Goal: Task Accomplishment & Management: Use online tool/utility

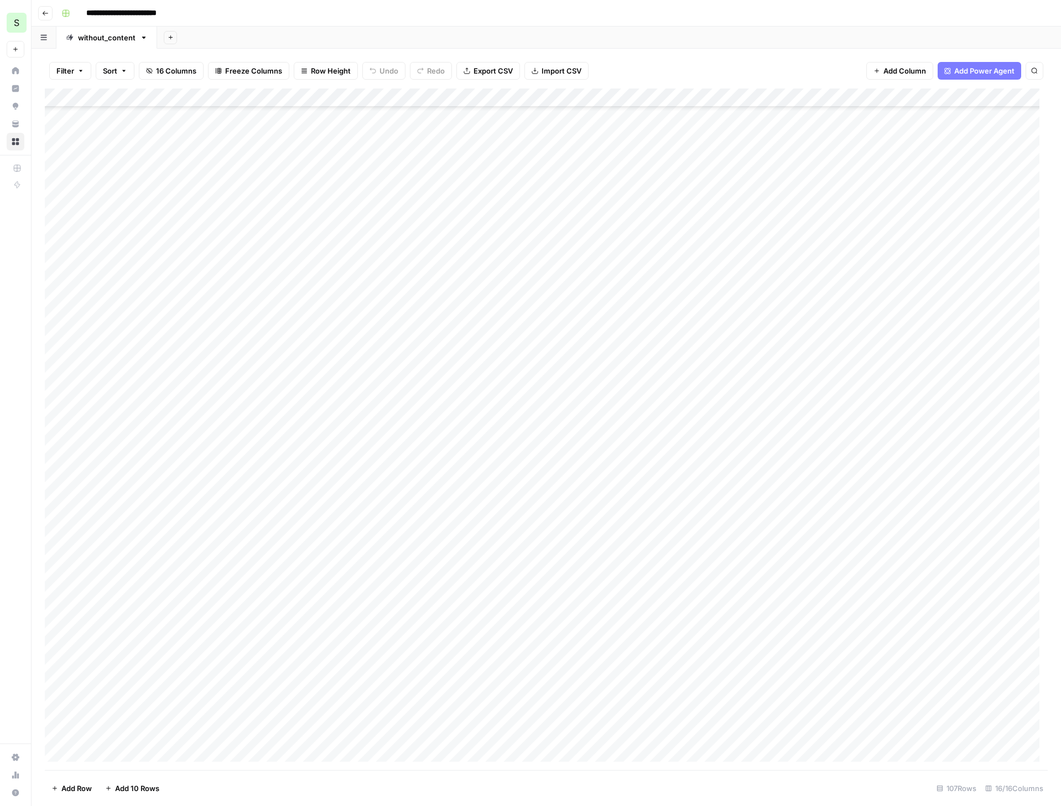
scroll to position [803, 0]
click at [631, 479] on div "Add Column" at bounding box center [546, 428] width 1002 height 681
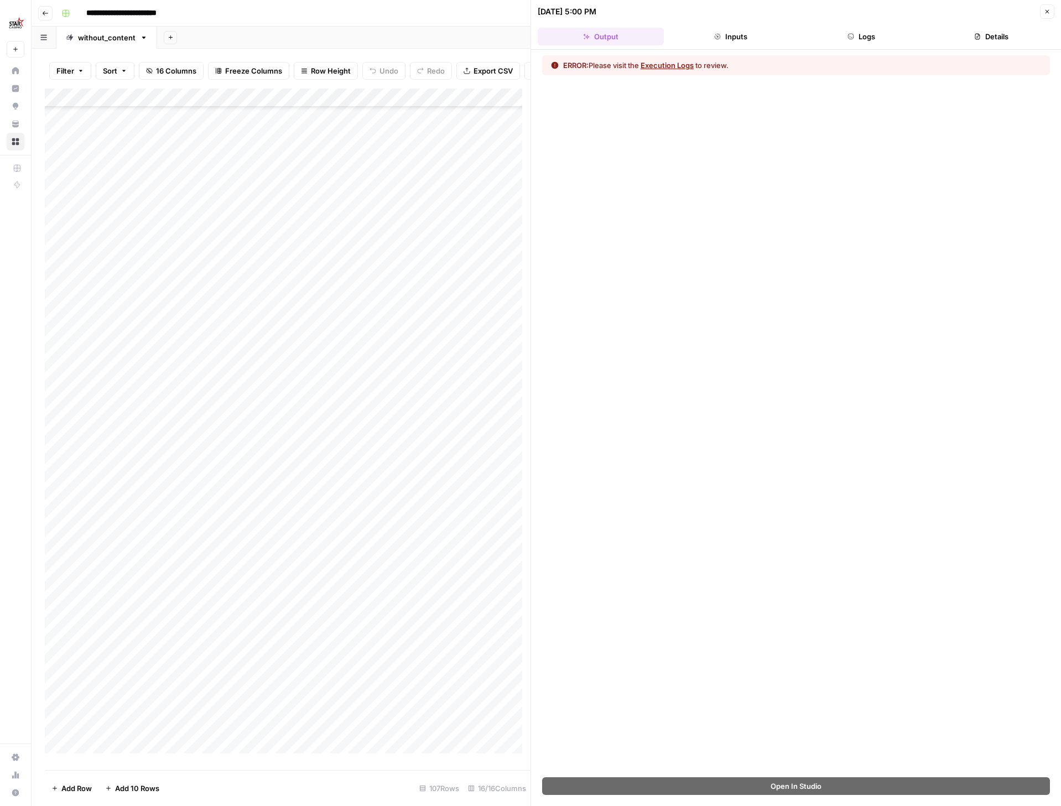
click at [874, 31] on button "Logs" at bounding box center [861, 37] width 126 height 18
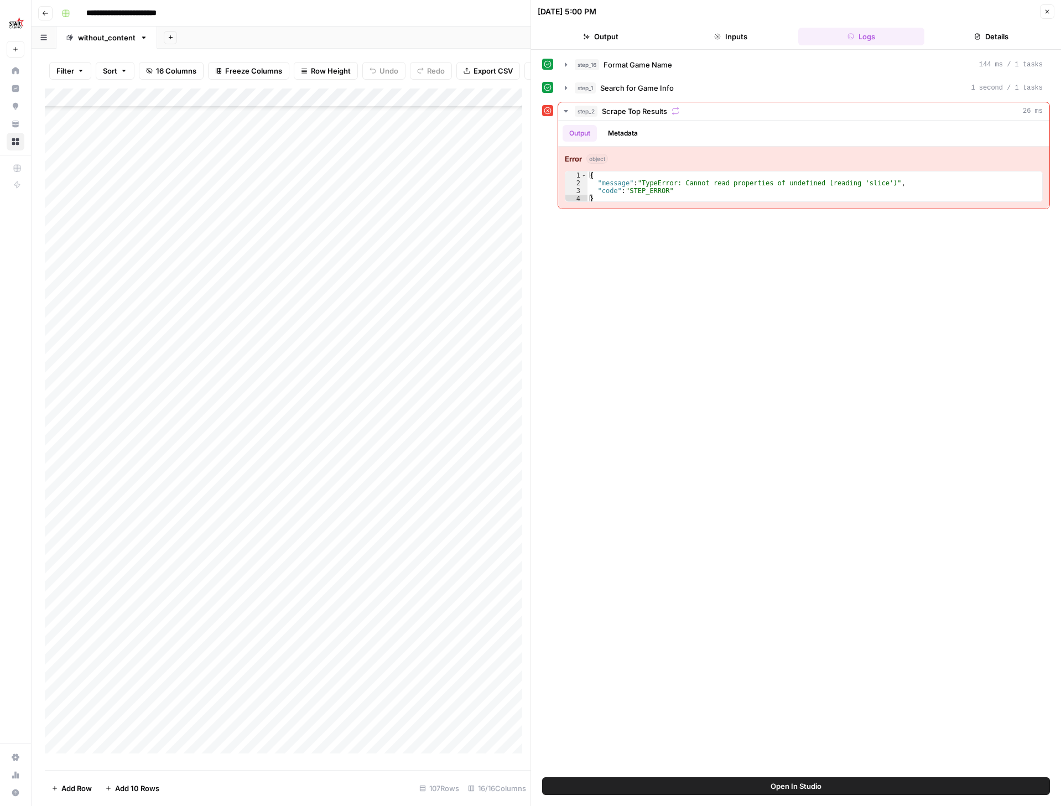
click at [1048, 13] on icon "button" at bounding box center [1046, 11] width 7 height 7
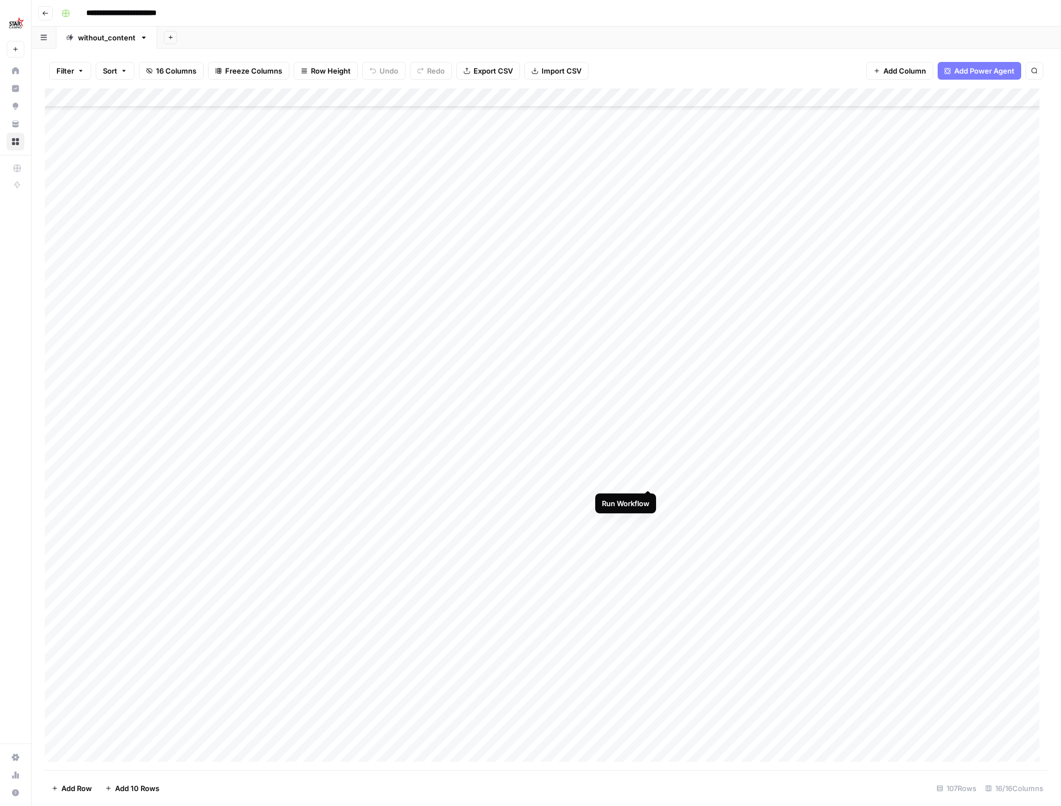
click at [647, 477] on div "Add Column" at bounding box center [546, 428] width 1002 height 681
